Goal: Use online tool/utility: Use online tool/utility

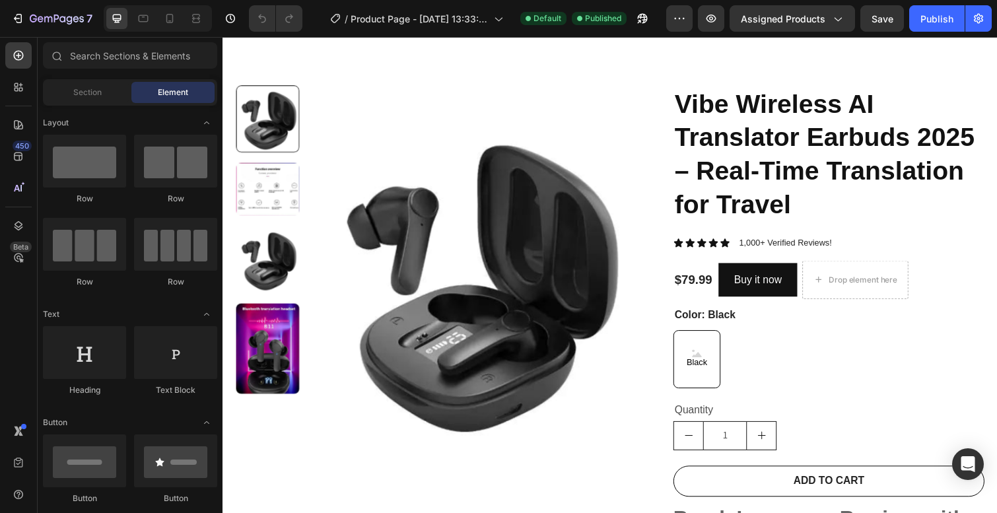
scroll to position [53, 0]
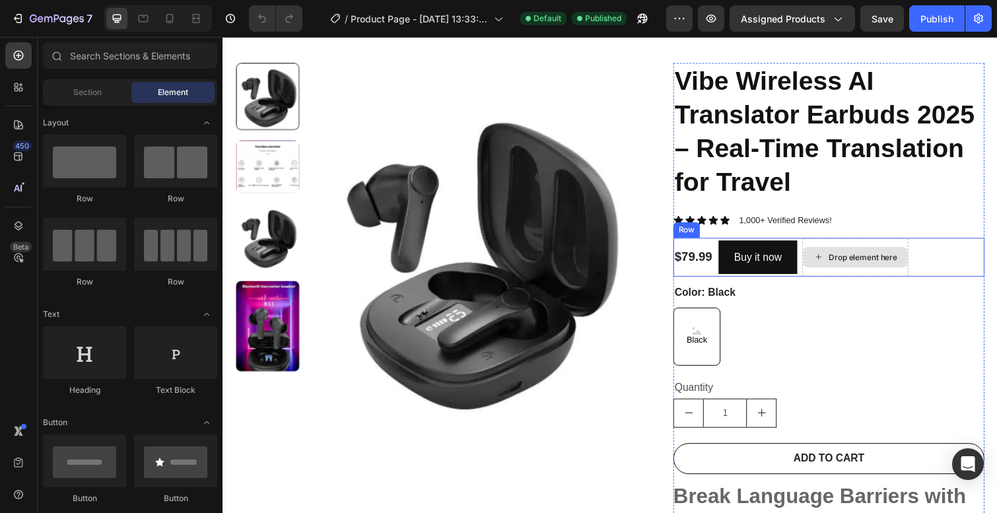
click at [865, 257] on div "Drop element here" at bounding box center [877, 262] width 70 height 11
click at [864, 259] on div "Drop element here" at bounding box center [877, 262] width 70 height 11
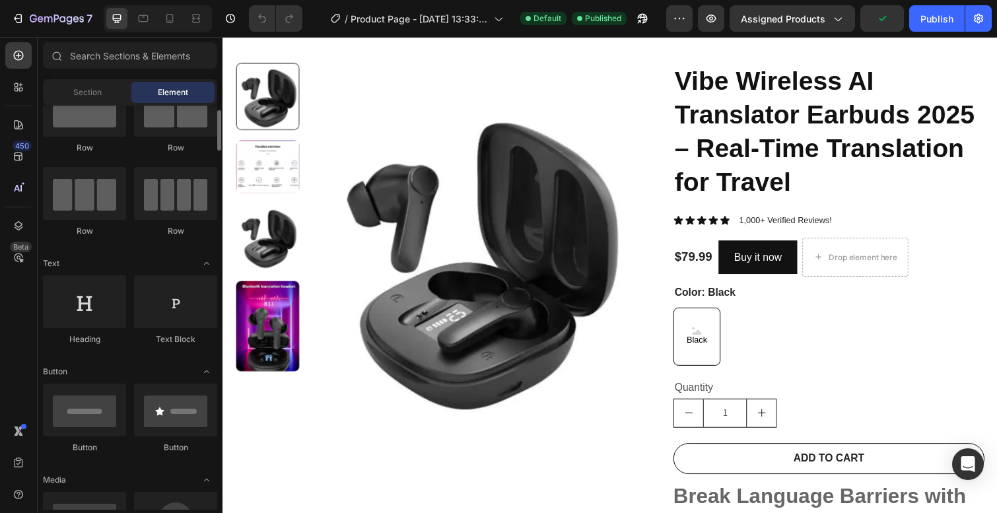
scroll to position [0, 0]
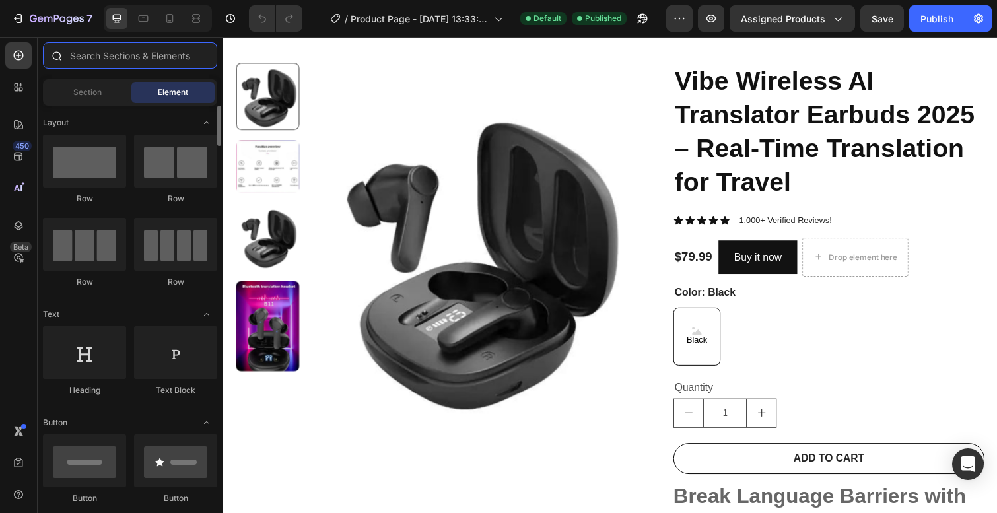
click at [129, 52] on input "text" at bounding box center [130, 55] width 174 height 26
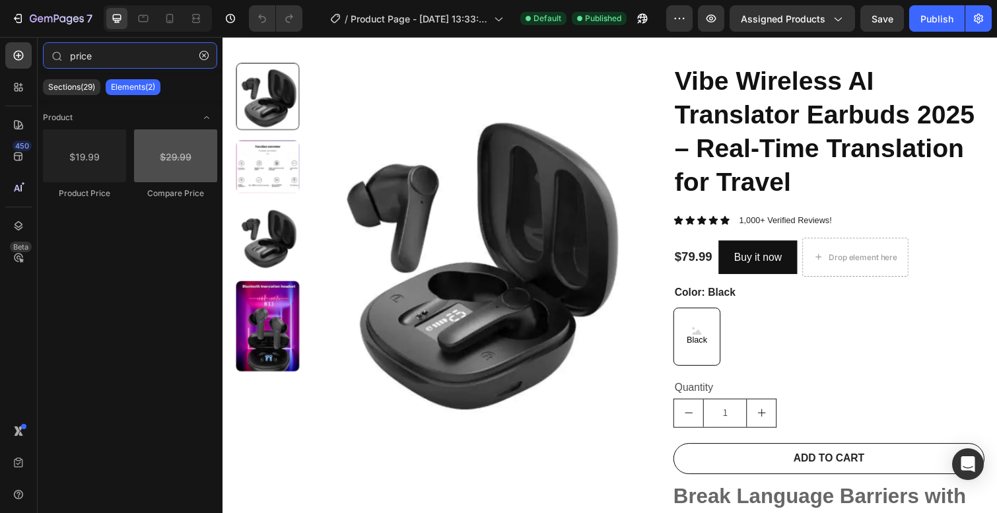
type input "price"
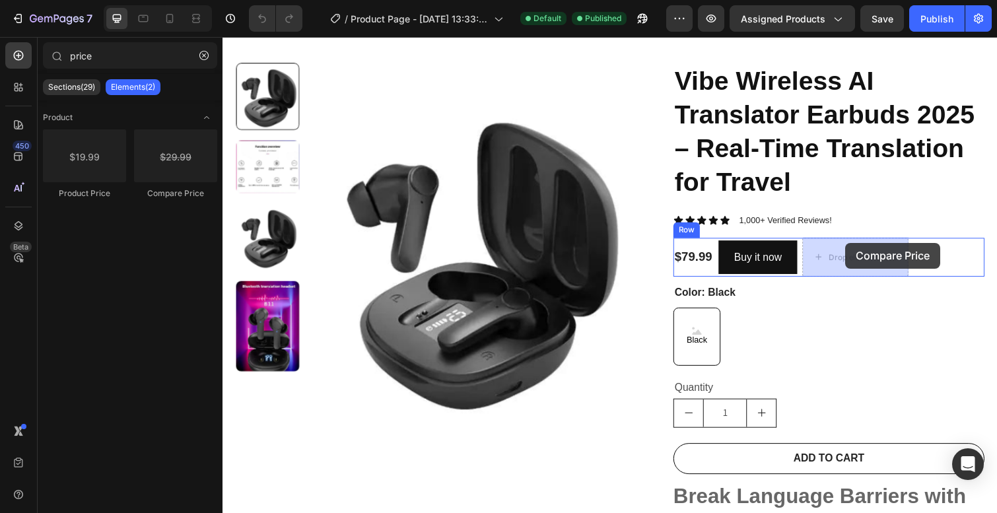
drag, startPoint x: 390, startPoint y: 196, endPoint x: 859, endPoint y: 248, distance: 472.2
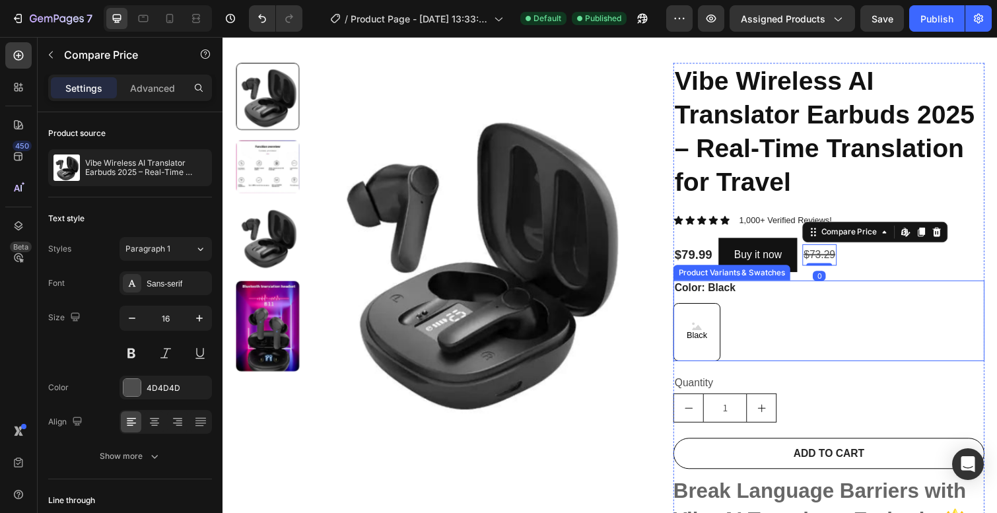
click at [893, 316] on div "Black Black Black" at bounding box center [842, 338] width 318 height 59
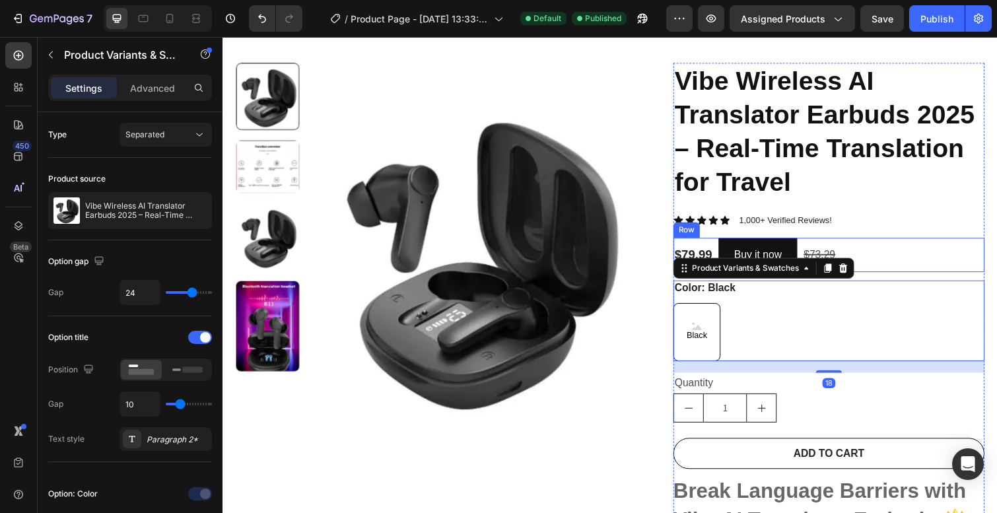
click at [901, 242] on div "$79.99 Product Price Product Price Buy it now Dynamic Checkout $73.29 Compare P…" at bounding box center [842, 259] width 318 height 35
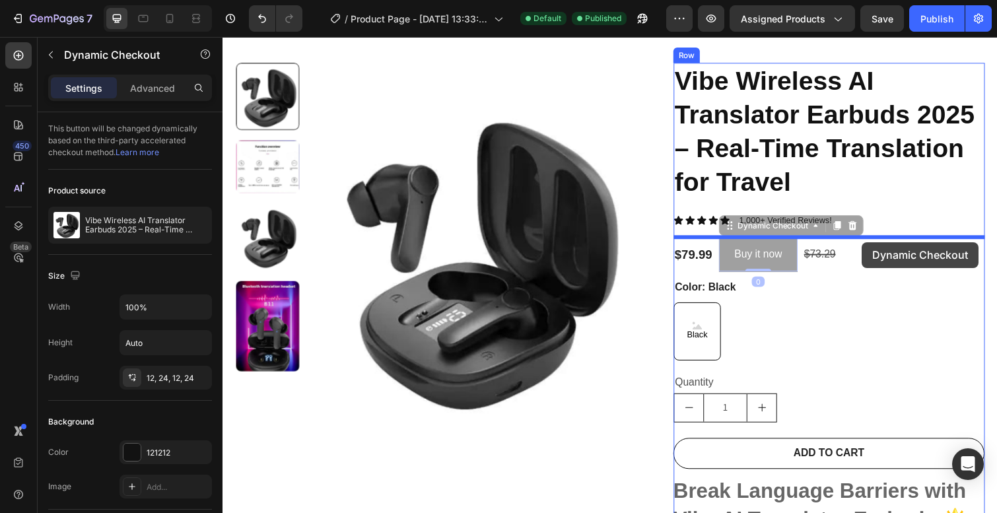
drag, startPoint x: 774, startPoint y: 255, endPoint x: 876, endPoint y: 247, distance: 102.0
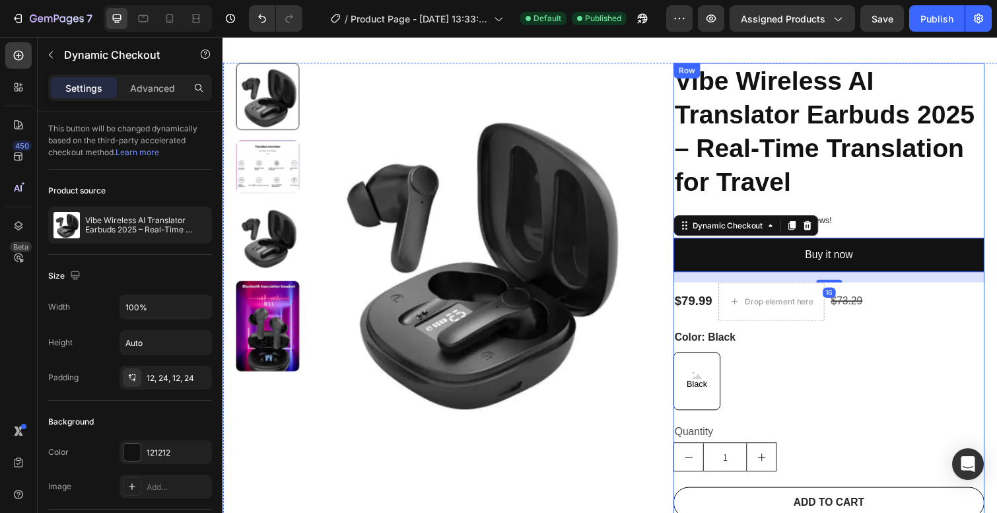
click at [876, 209] on div "Vibe Wireless AI Translator Earbuds 2025 – Real-Time Translation for Travel Pro…" at bounding box center [842, 477] width 318 height 829
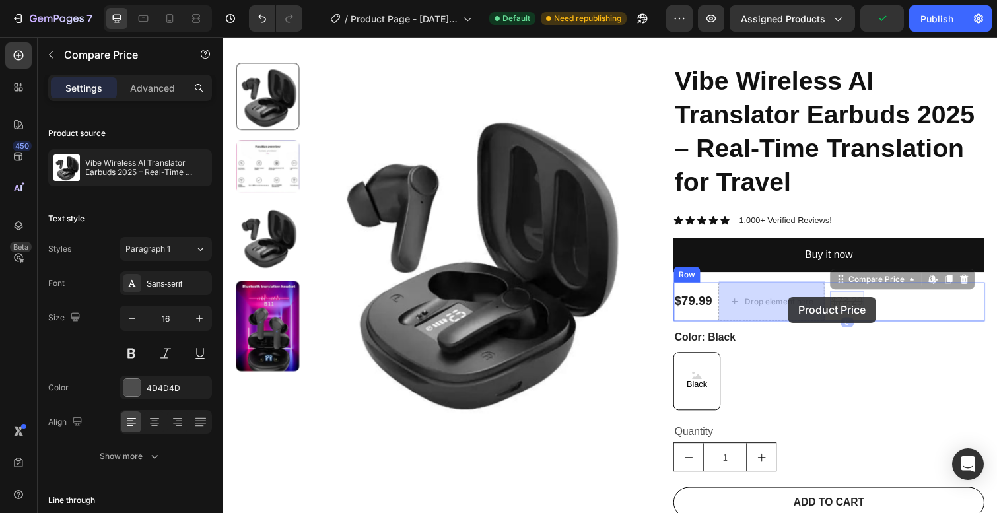
drag, startPoint x: 861, startPoint y: 302, endPoint x: 801, endPoint y: 303, distance: 60.7
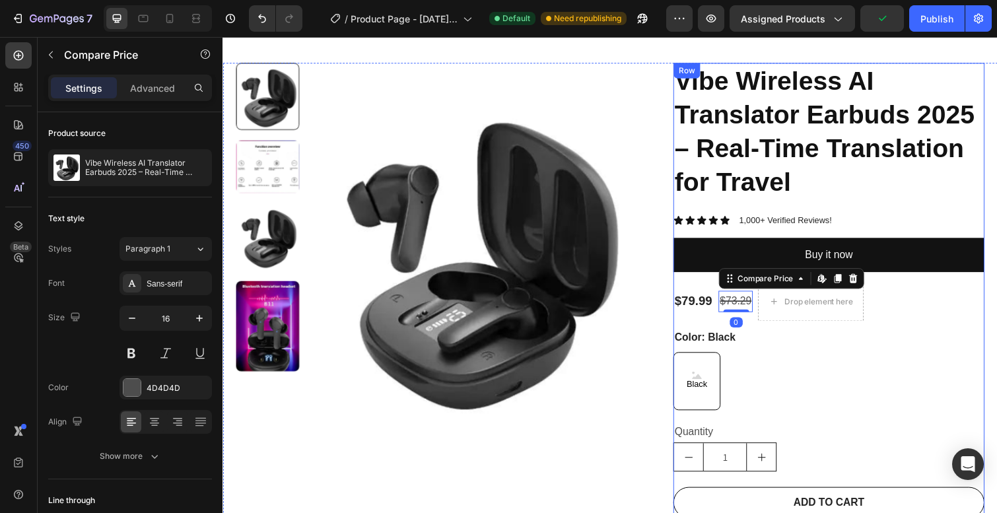
click at [828, 328] on div "Vibe Wireless AI Translator Earbuds 2025 – Real-Time Translation for Travel Pro…" at bounding box center [842, 477] width 318 height 829
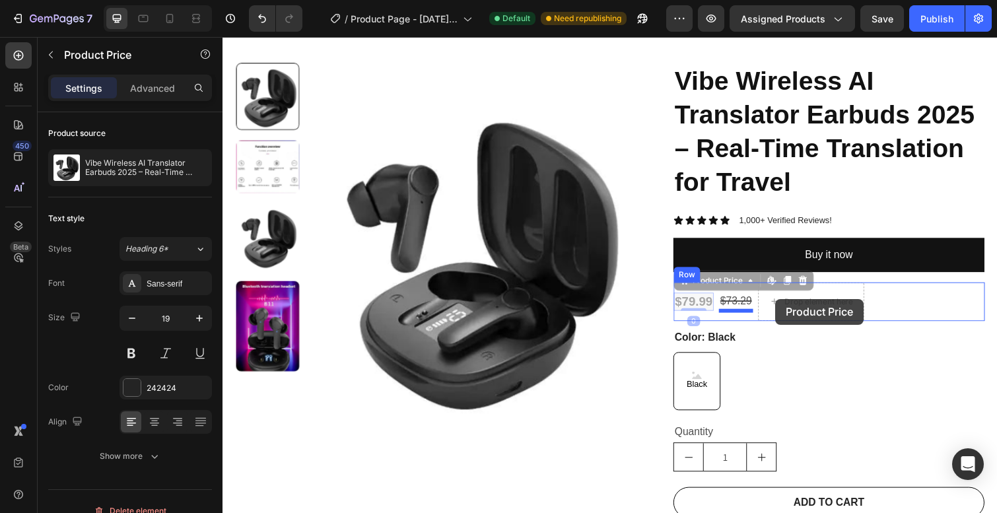
drag, startPoint x: 705, startPoint y: 309, endPoint x: 790, endPoint y: 304, distance: 84.6
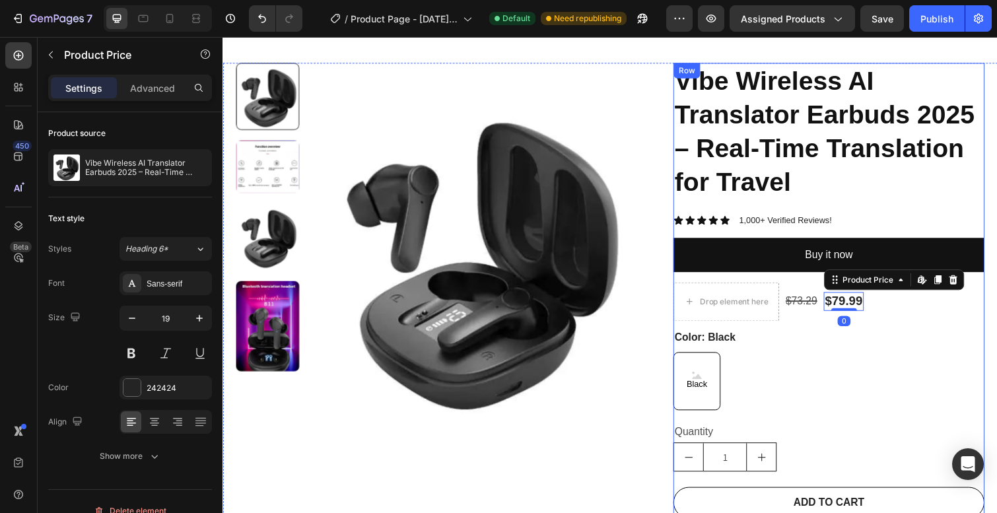
click at [815, 336] on div "Color: Black Black Black Black" at bounding box center [842, 377] width 318 height 83
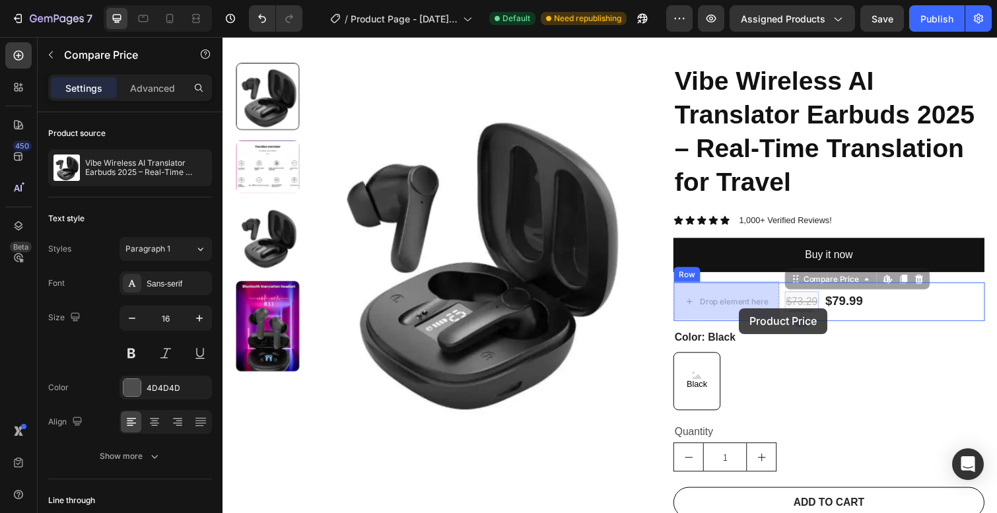
drag, startPoint x: 816, startPoint y: 307, endPoint x: 751, endPoint y: 314, distance: 65.8
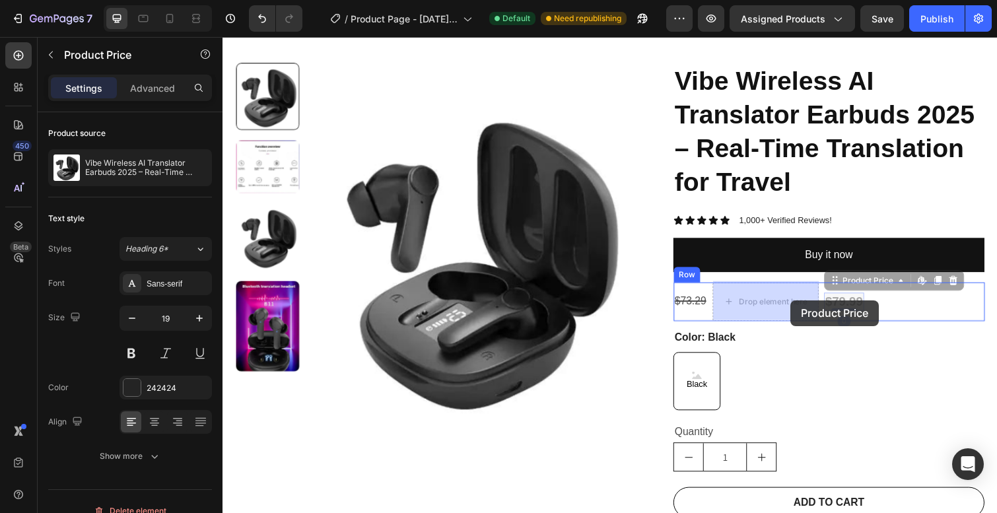
drag, startPoint x: 850, startPoint y: 308, endPoint x: 831, endPoint y: 308, distance: 18.5
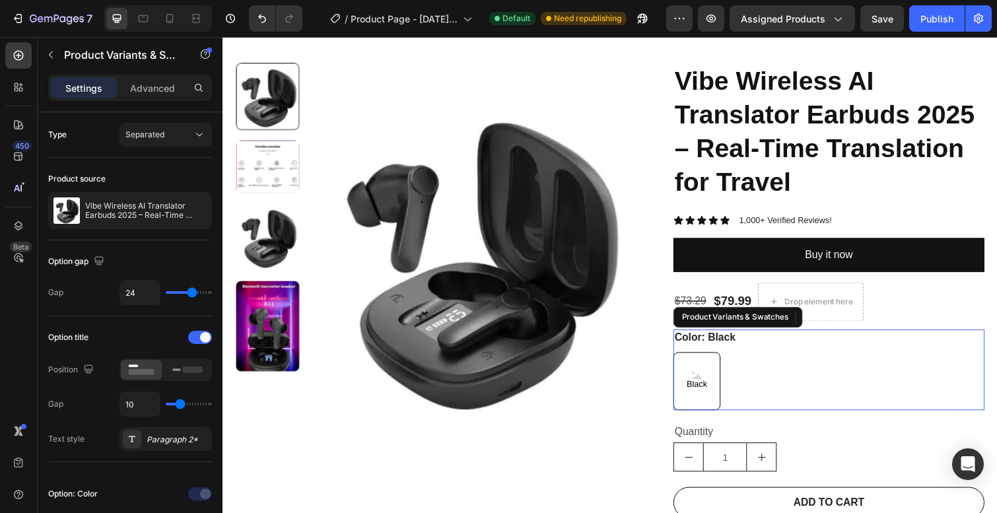
click at [805, 348] on div "Color: Black Black Black Black" at bounding box center [842, 377] width 318 height 83
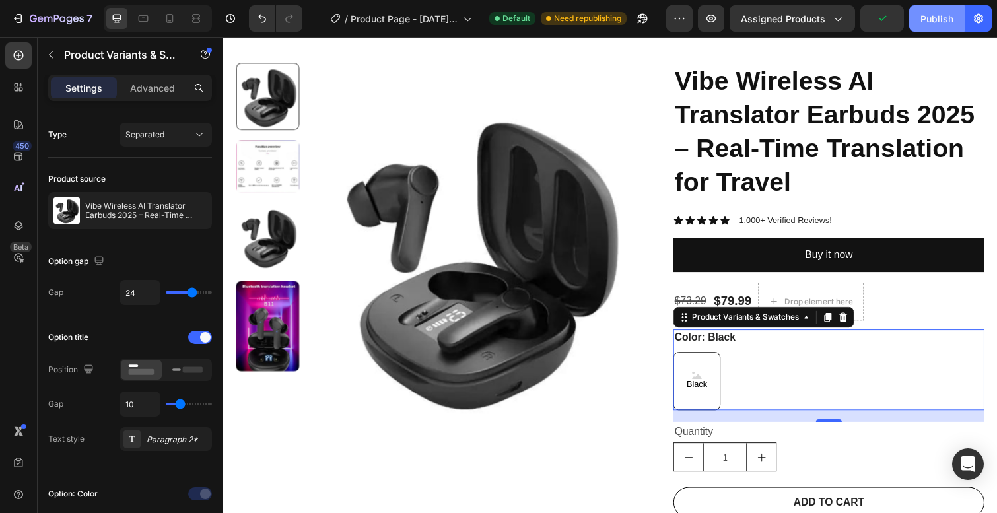
click at [941, 18] on div "Publish" at bounding box center [936, 19] width 33 height 14
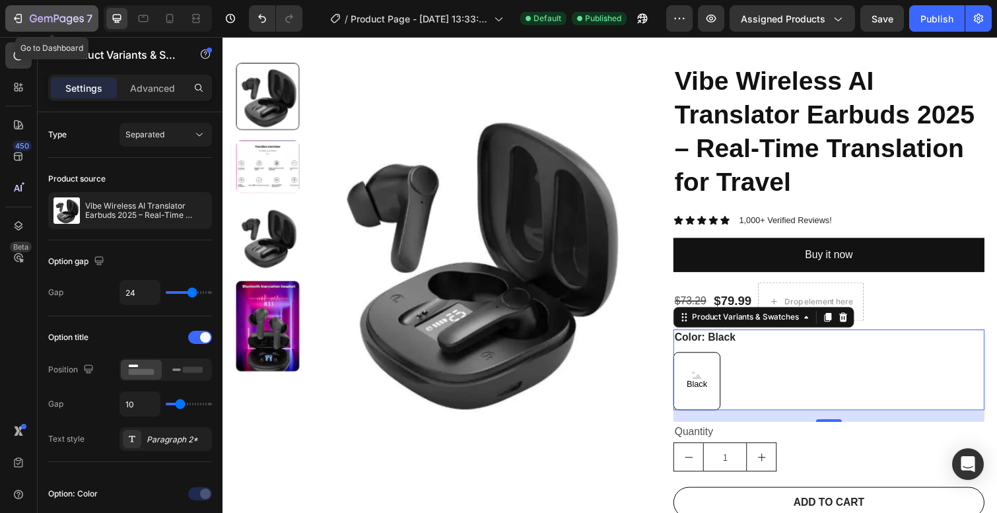
click at [64, 17] on icon "button" at bounding box center [62, 19] width 6 height 6
